Goal: Information Seeking & Learning: Learn about a topic

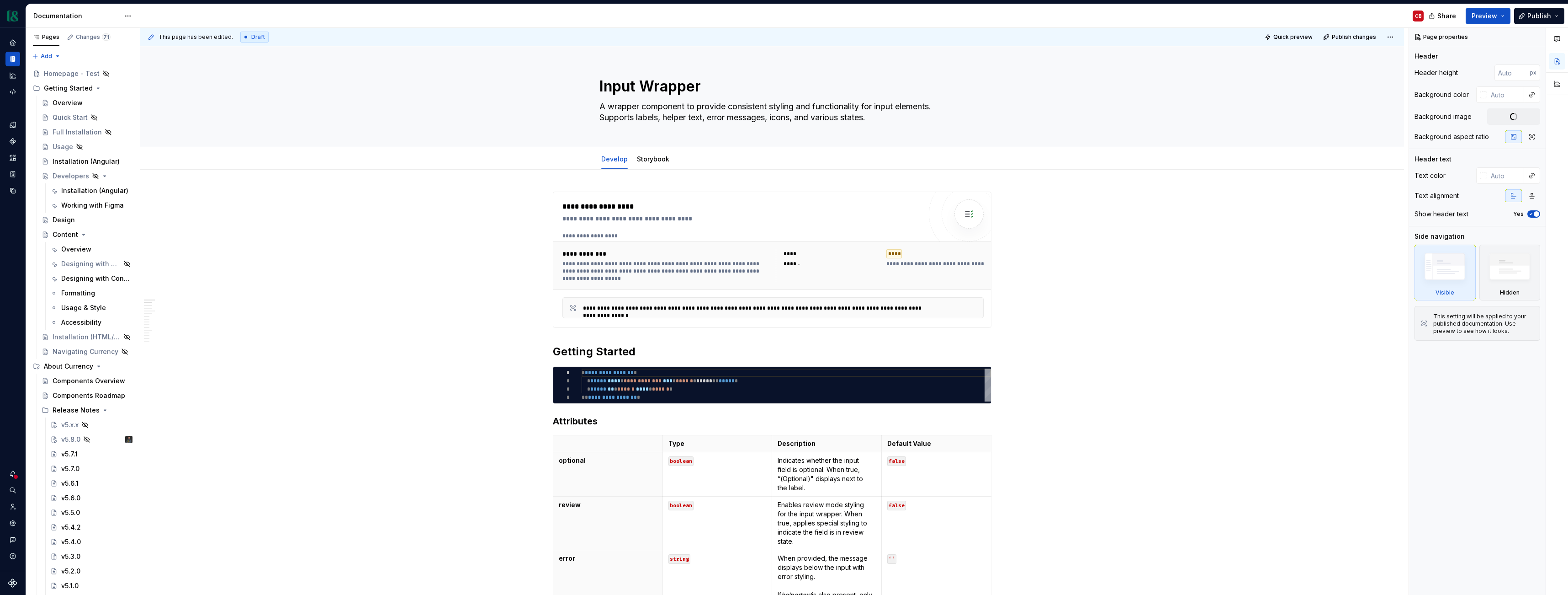
type textarea "*"
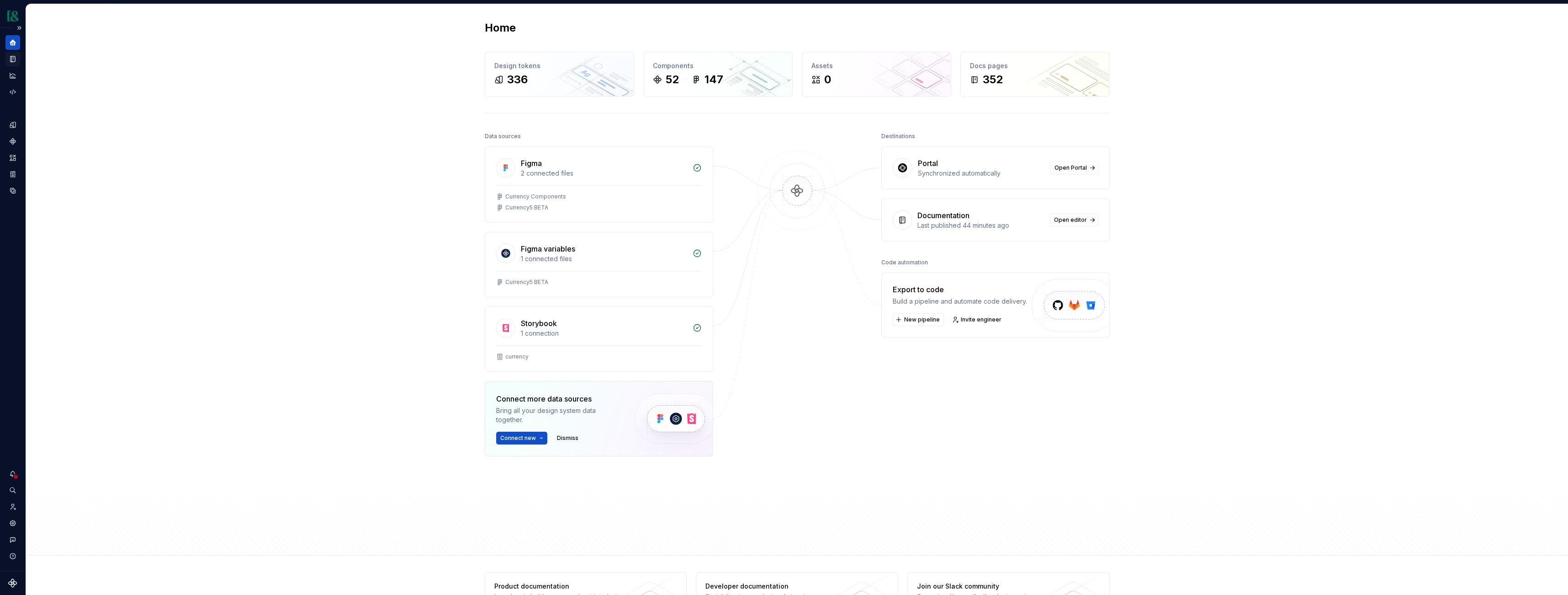
click at [15, 61] on icon "Documentation" at bounding box center [13, 59] width 5 height 6
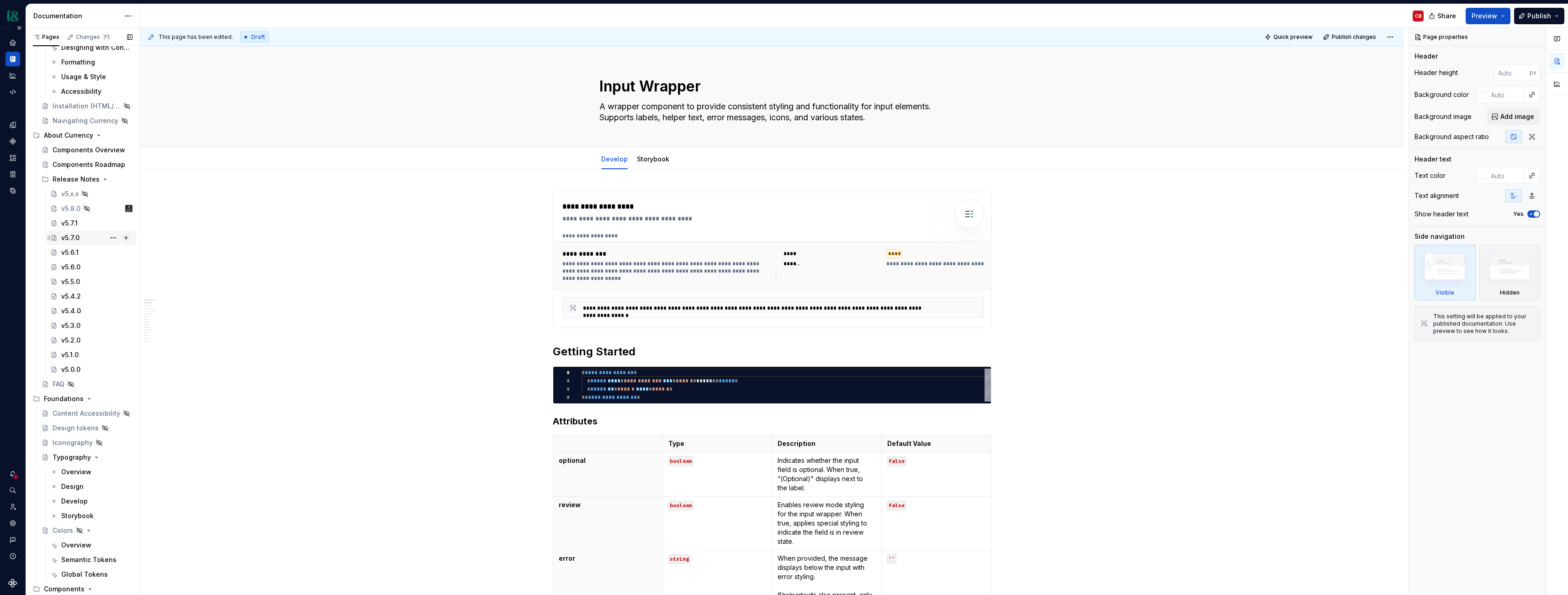
scroll to position [233, 0]
click at [76, 220] on div "v5.7.1" at bounding box center [69, 221] width 16 height 9
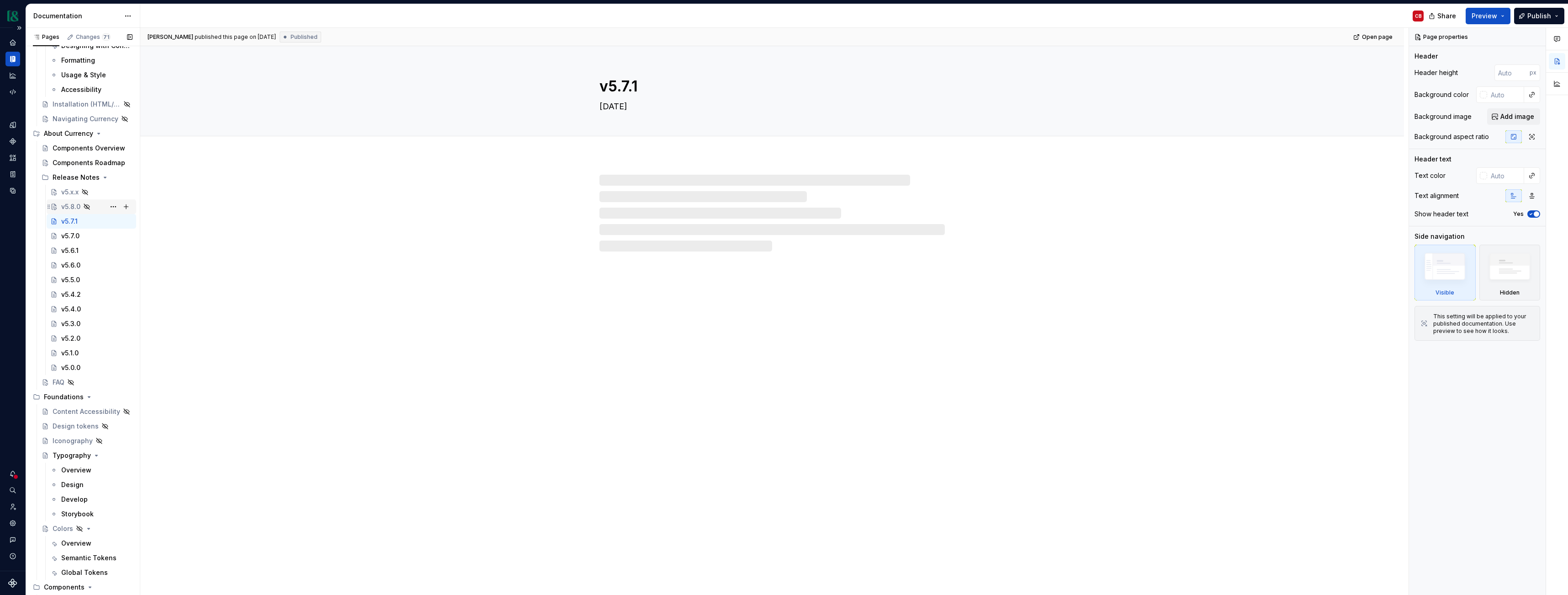
click at [69, 206] on div "v5.8.0" at bounding box center [71, 206] width 19 height 9
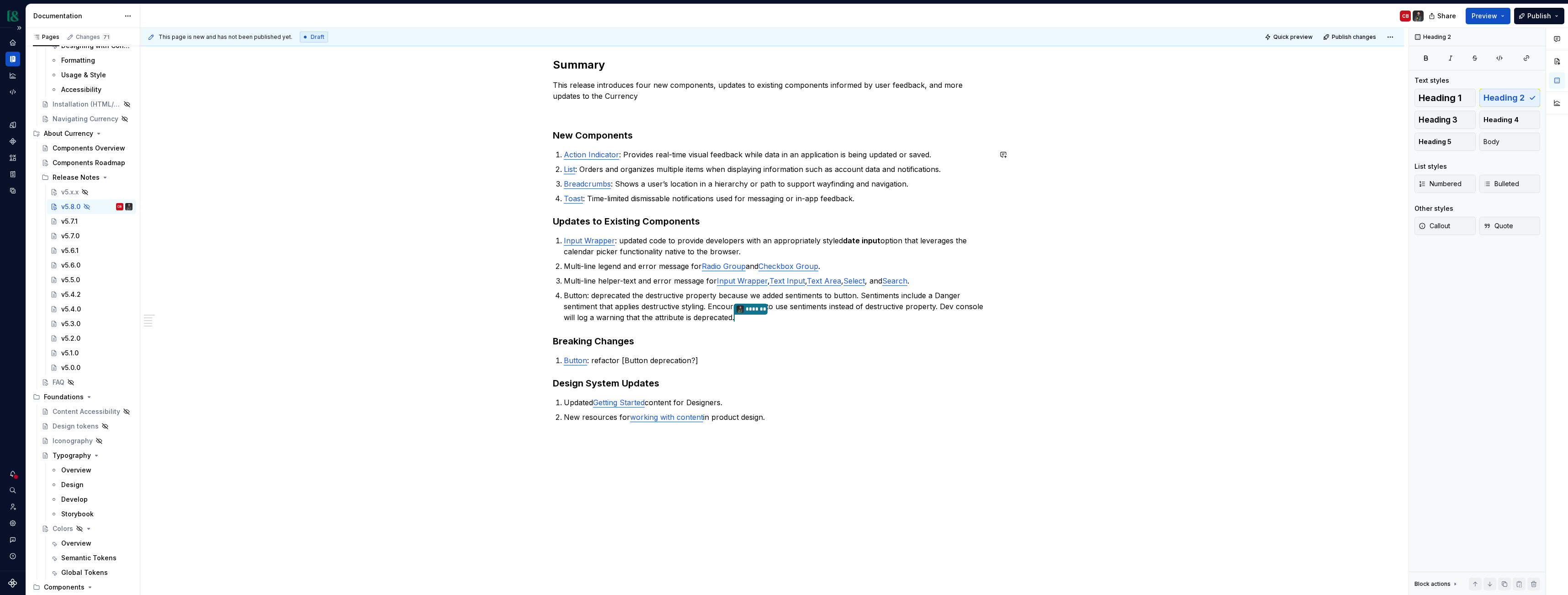
scroll to position [122, 0]
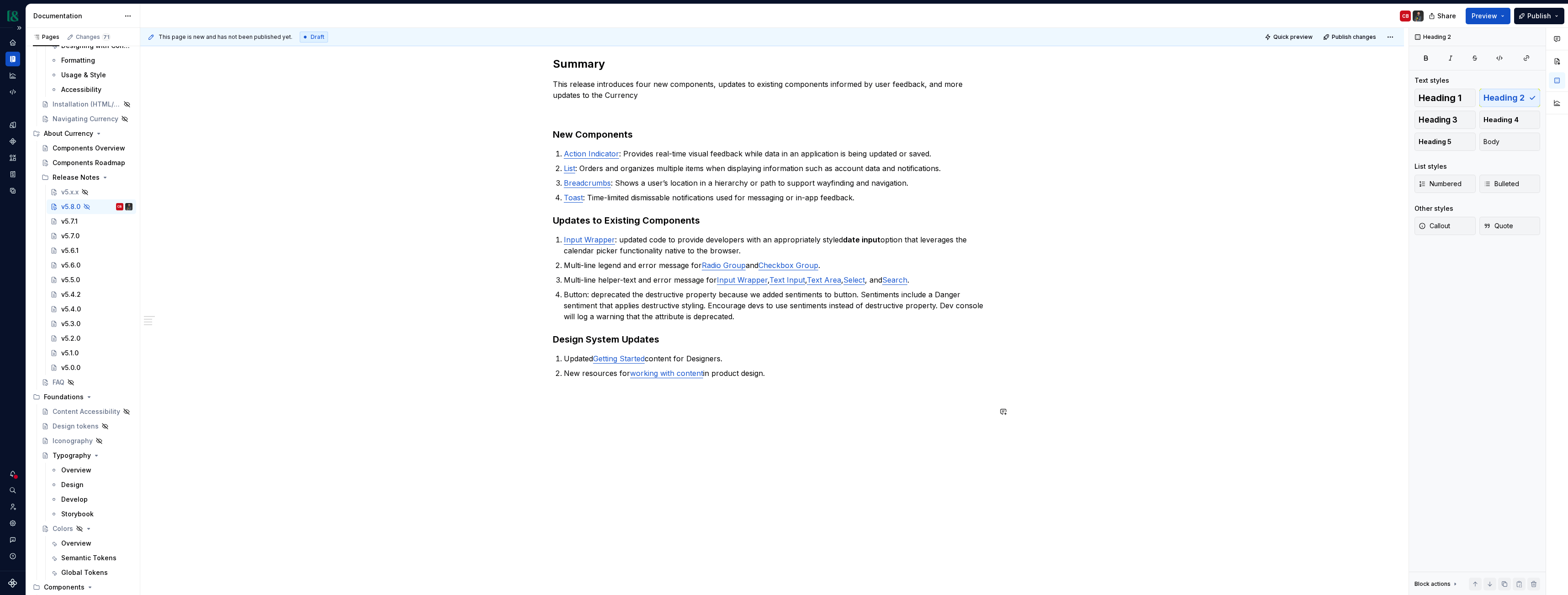
type textarea "*"
